Goal: Transaction & Acquisition: Purchase product/service

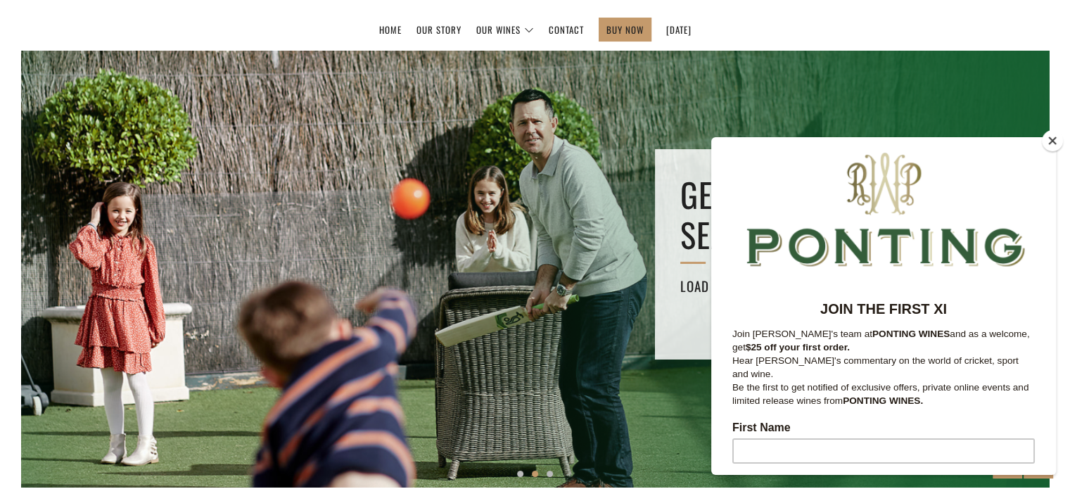
scroll to position [169, 0]
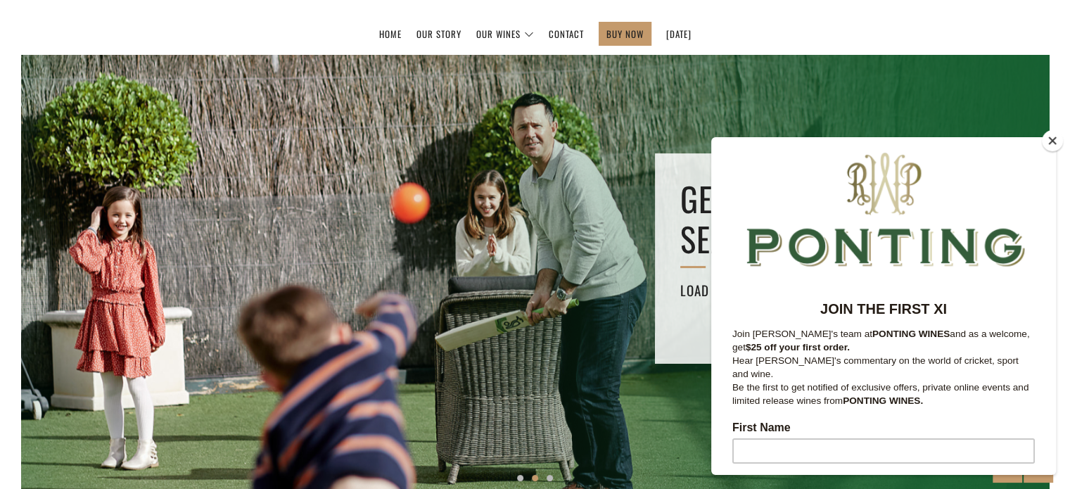
click at [1046, 139] on button "Close" at bounding box center [1052, 140] width 21 height 21
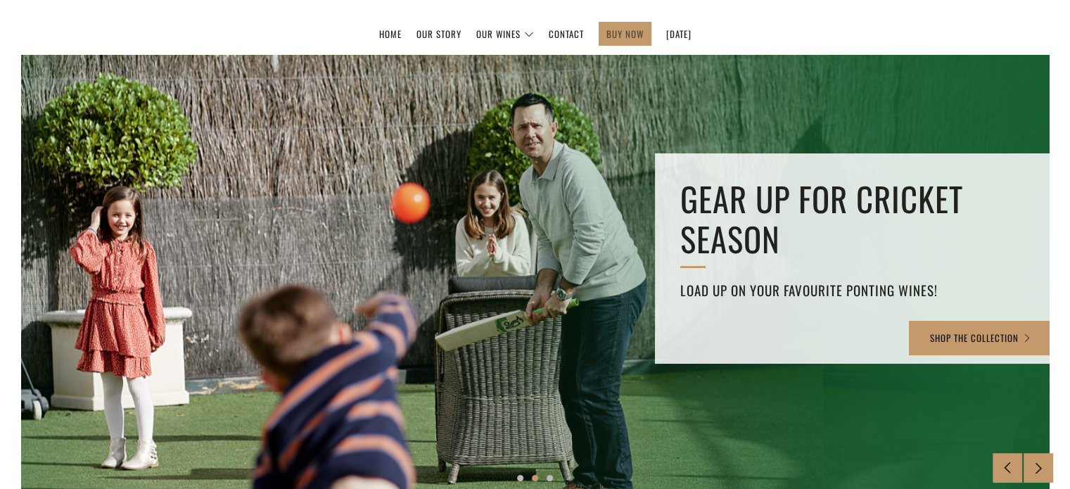
click at [614, 29] on link "BUY NOW" at bounding box center [624, 34] width 37 height 23
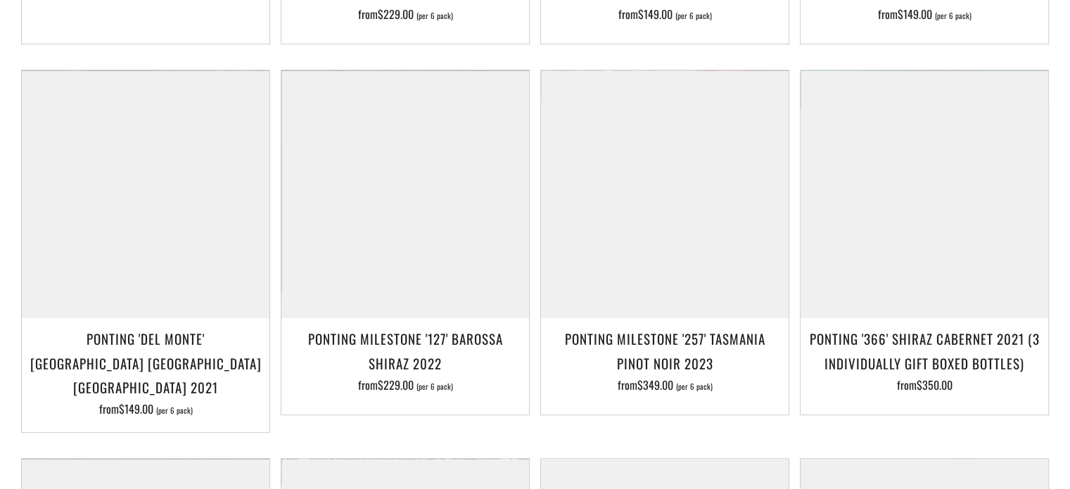
scroll to position [1021, 0]
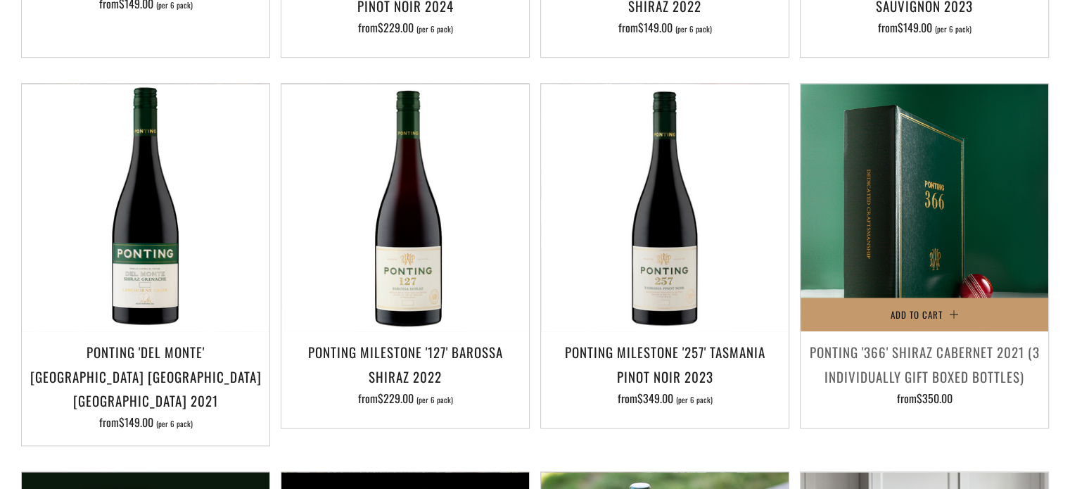
click at [941, 243] on img at bounding box center [925, 208] width 248 height 248
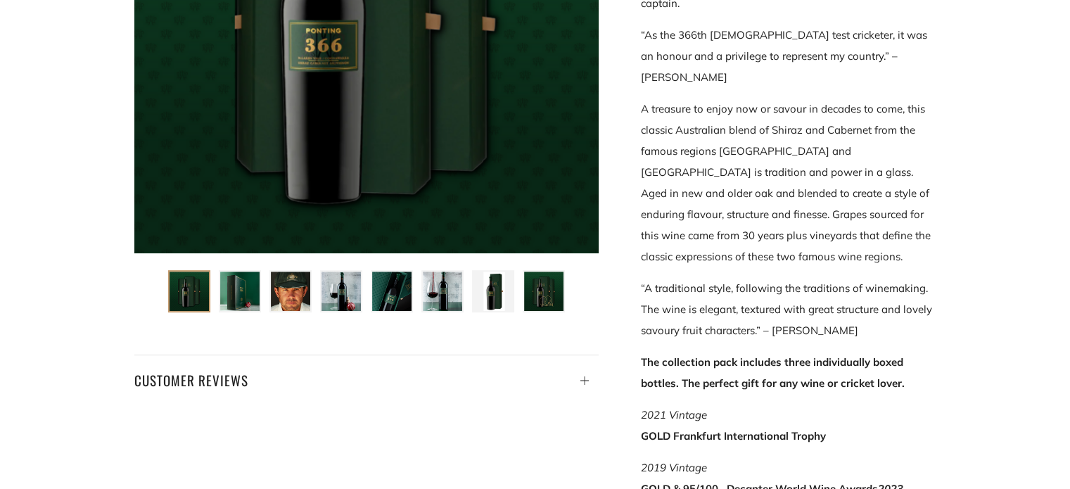
scroll to position [455, 0]
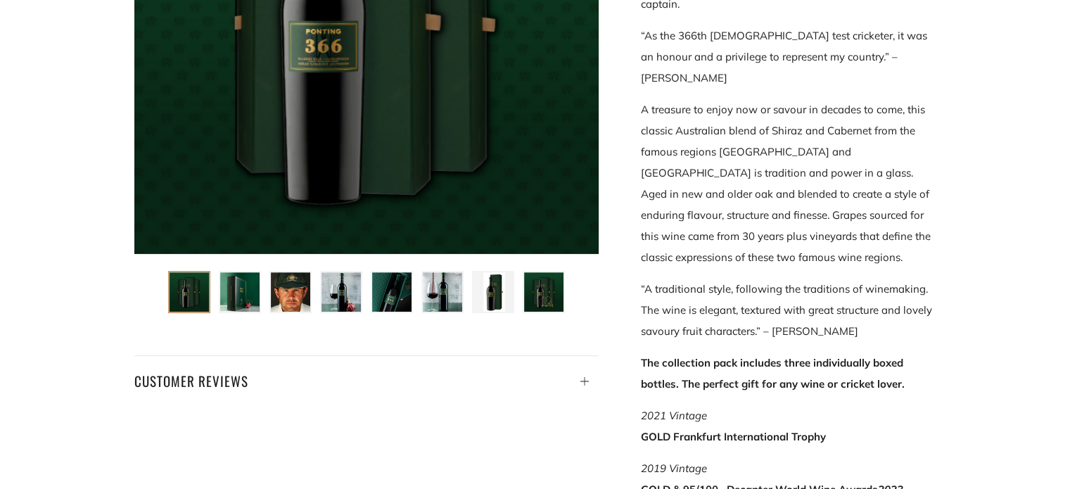
click at [450, 289] on img at bounding box center [442, 291] width 39 height 39
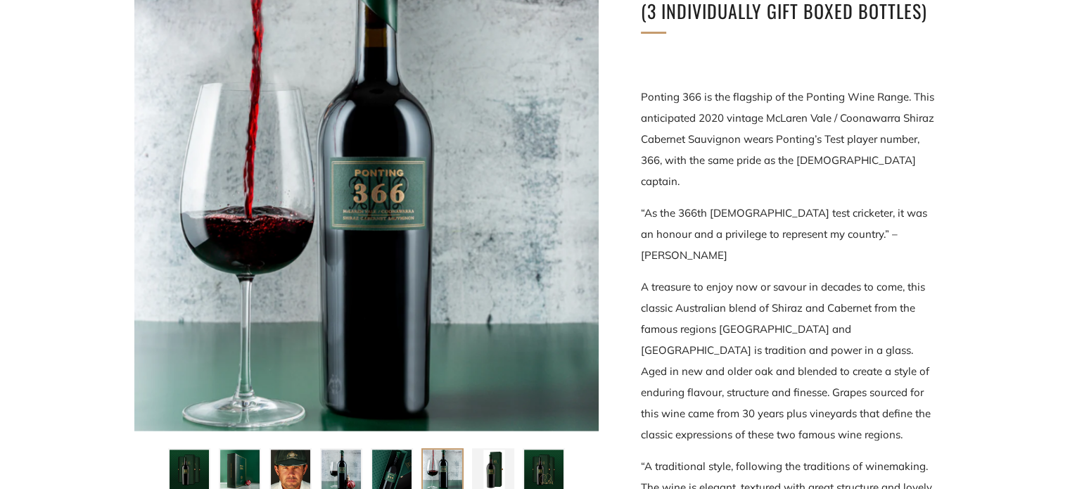
scroll to position [225, 0]
